Goal: Task Accomplishment & Management: Use online tool/utility

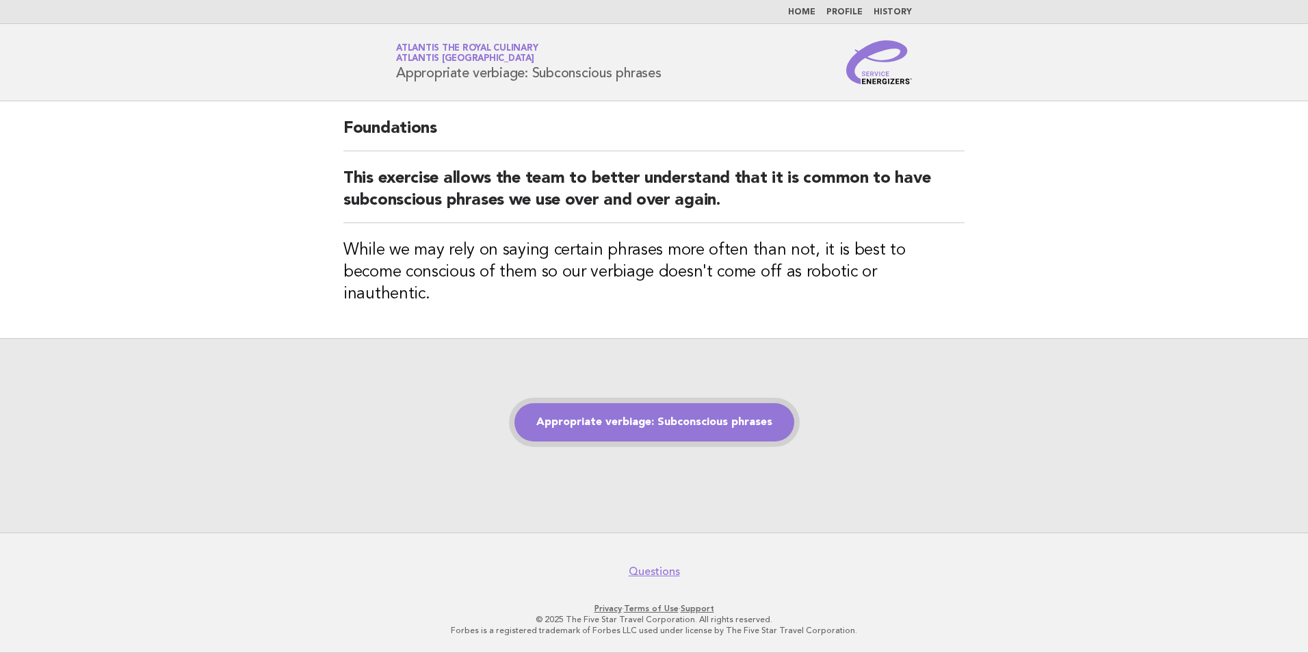
click at [649, 425] on link "Appropriate verbiage: Subconscious phrases" at bounding box center [655, 422] width 280 height 38
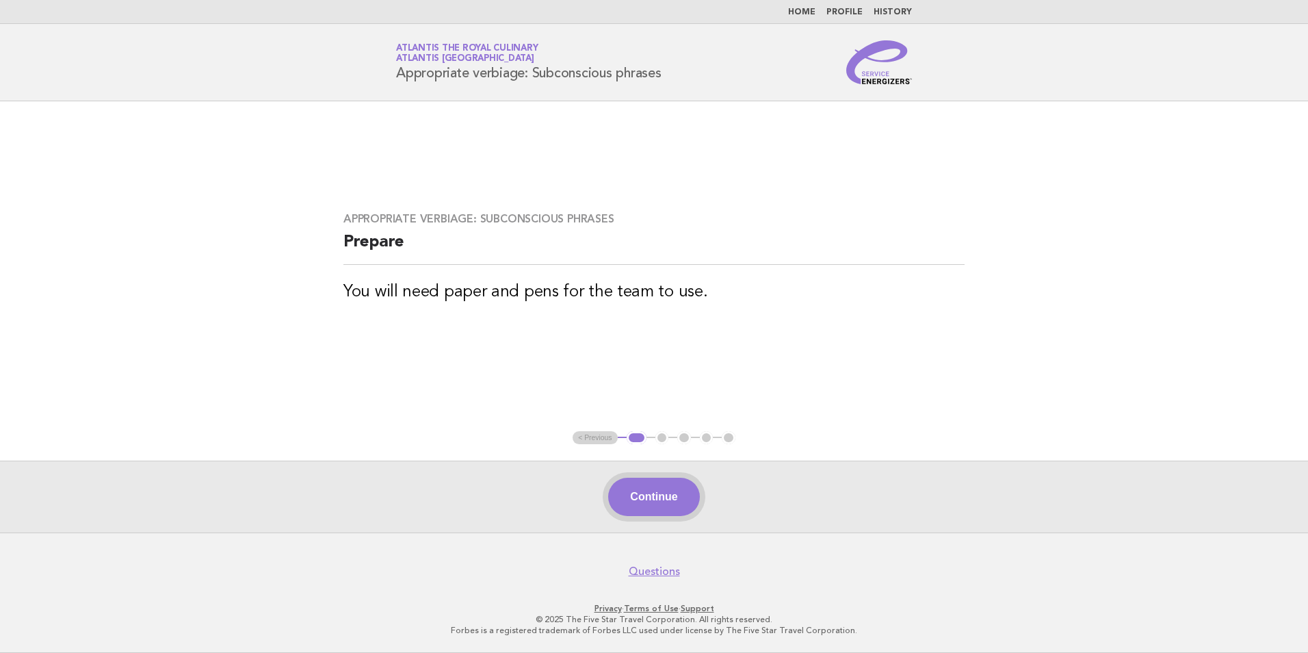
click at [661, 486] on button "Continue" at bounding box center [653, 497] width 91 height 38
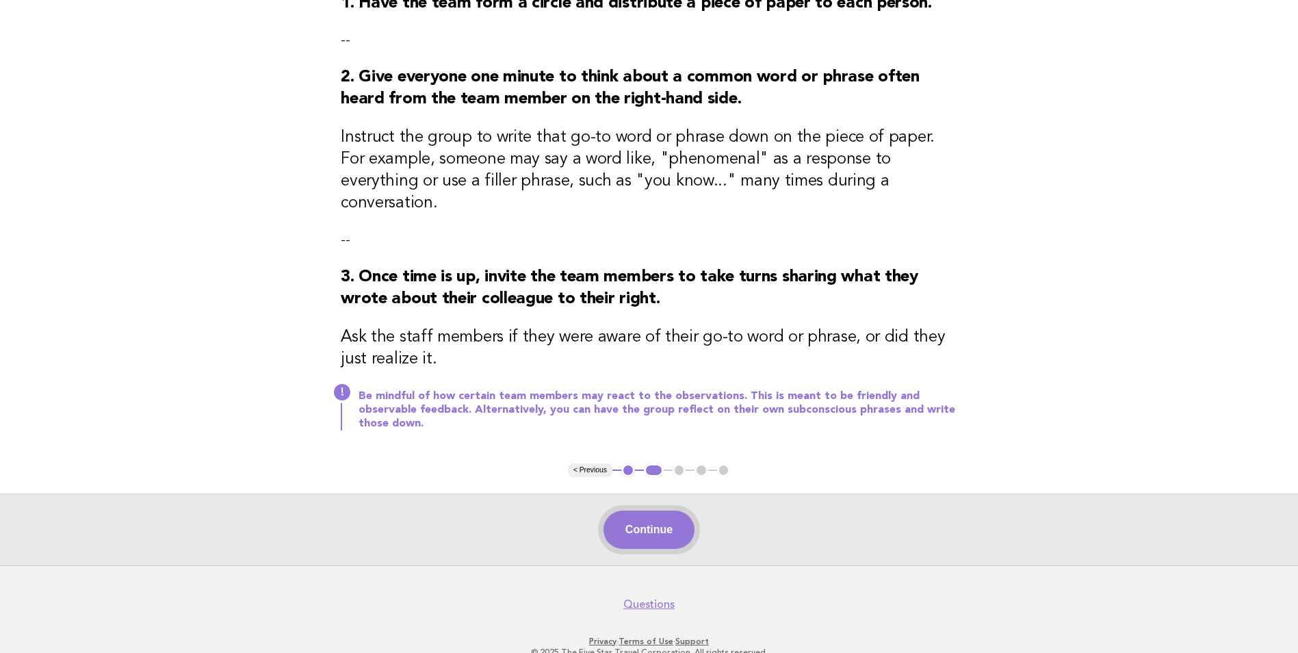
click at [631, 510] on button "Continue" at bounding box center [648, 529] width 91 height 38
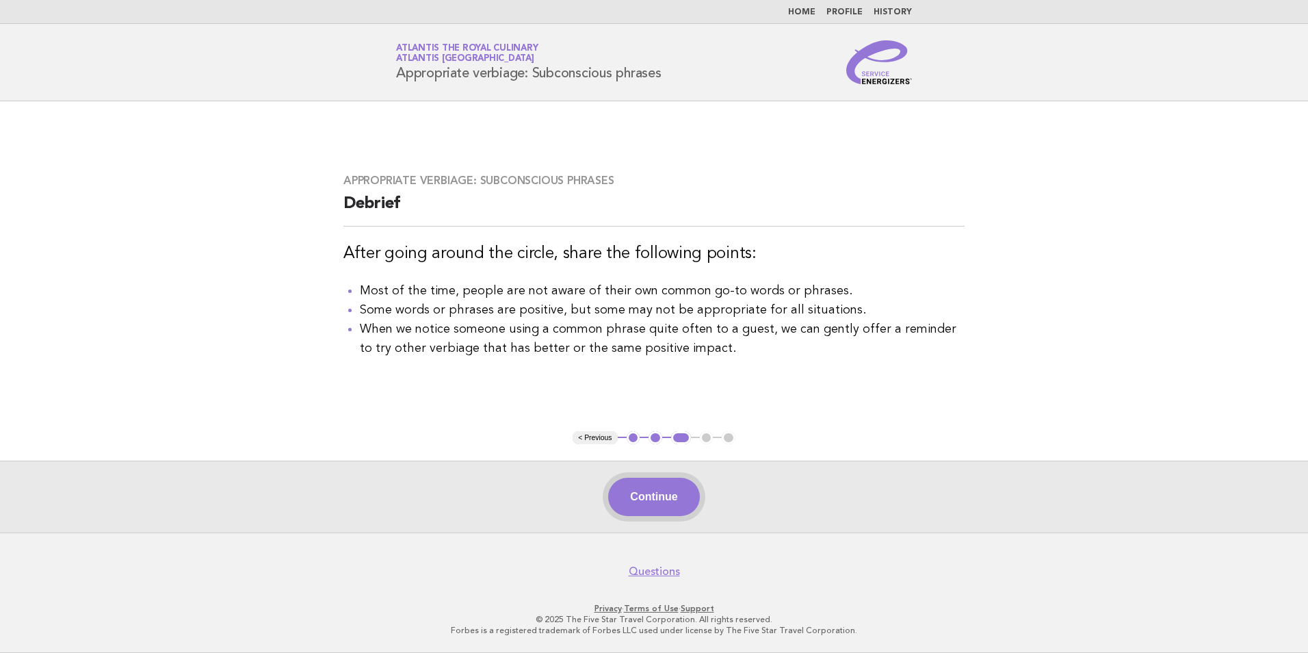
click at [626, 482] on button "Continue" at bounding box center [653, 497] width 91 height 38
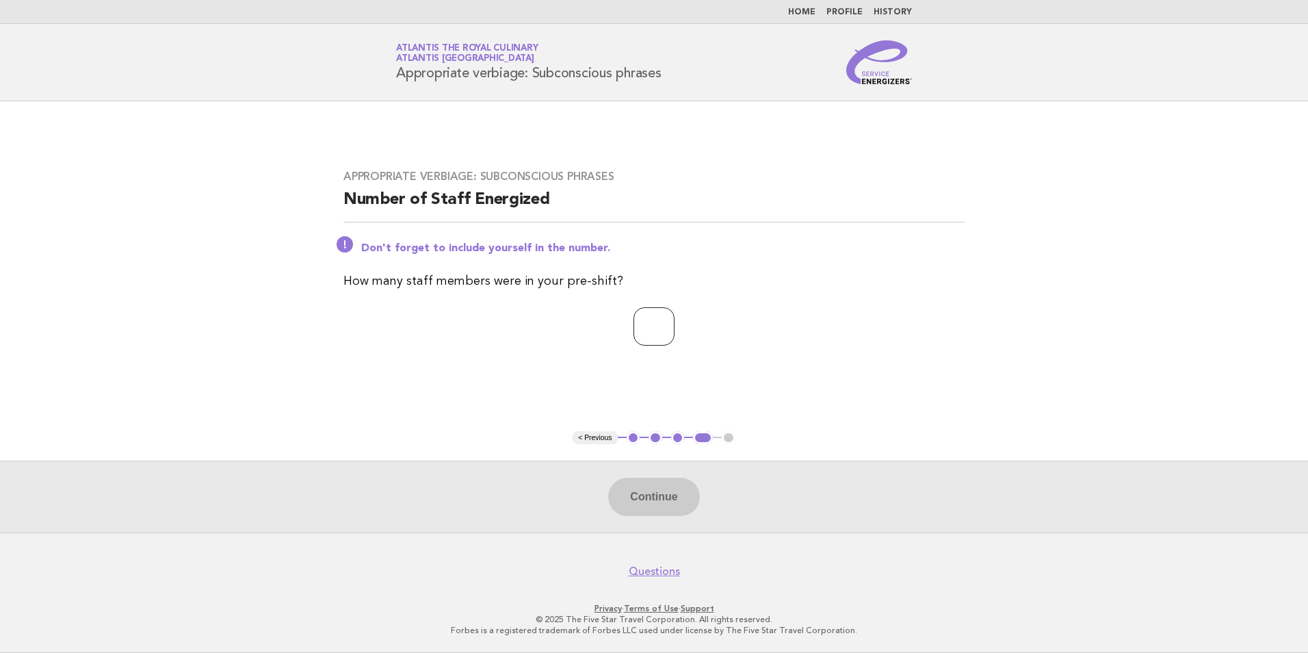
click at [674, 332] on input "*" at bounding box center [654, 326] width 41 height 38
click at [675, 322] on input "*" at bounding box center [654, 326] width 41 height 38
type input "*"
click at [675, 325] on input "*" at bounding box center [654, 326] width 41 height 38
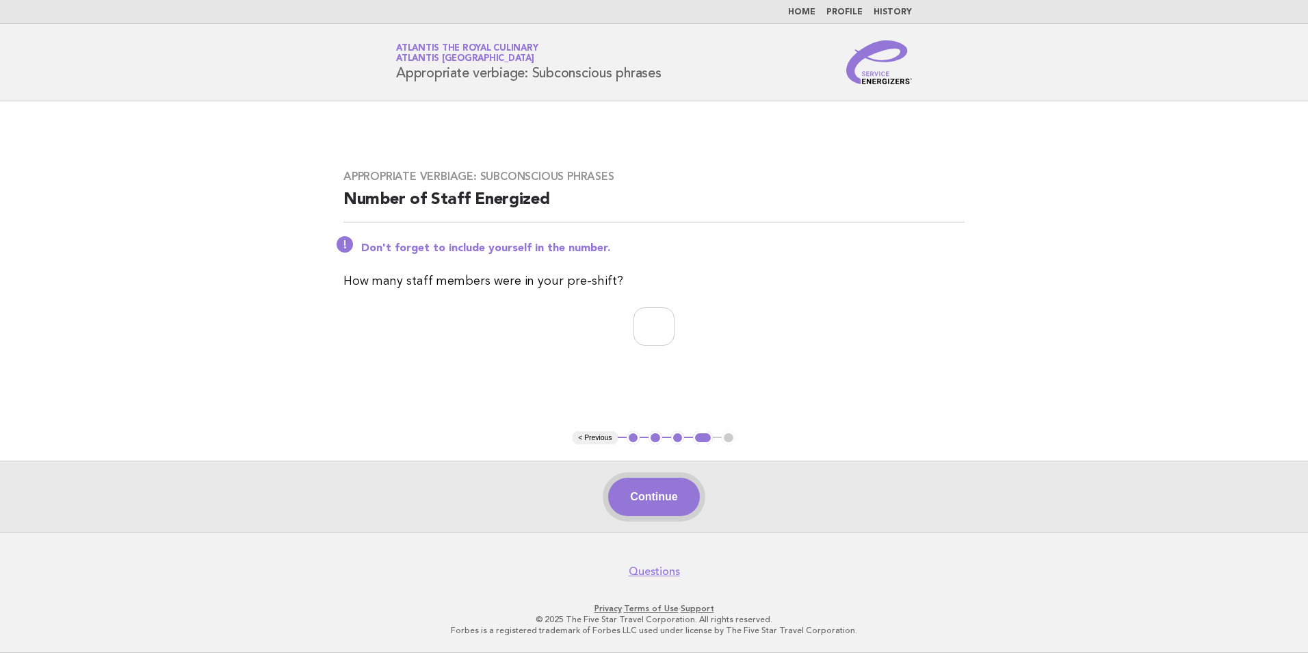
click at [677, 505] on button "Continue" at bounding box center [653, 497] width 91 height 38
